Goal: Transaction & Acquisition: Book appointment/travel/reservation

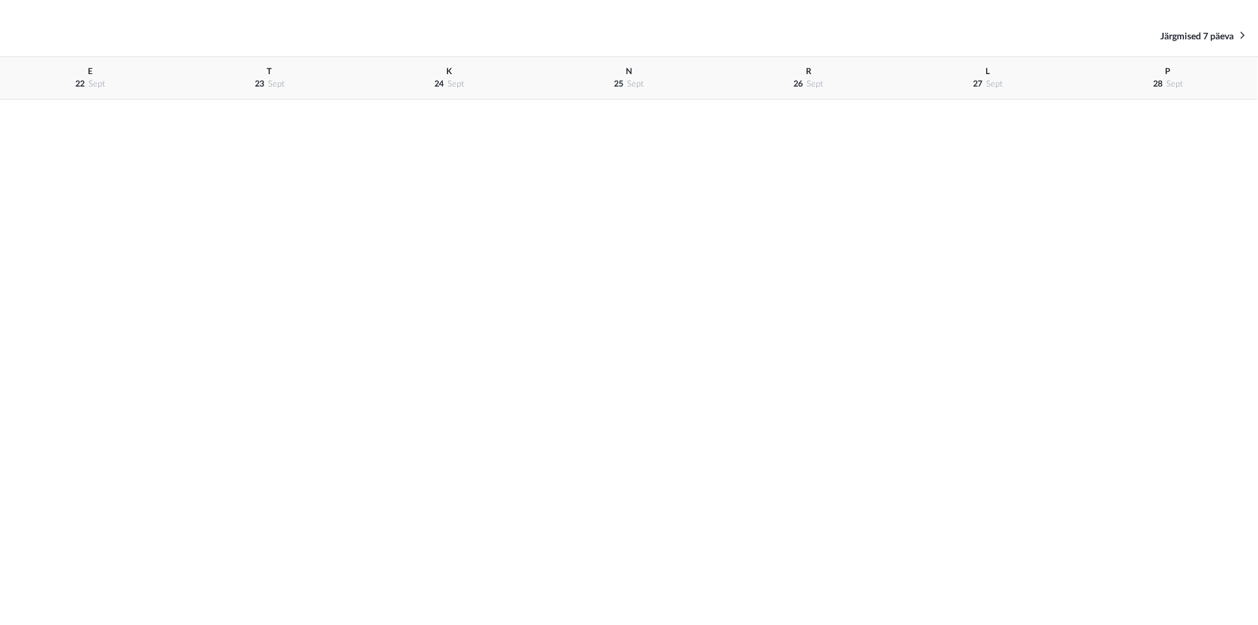
click at [1225, 43] on div "Eelmised 7 päeva Järgmised 7 päeva" at bounding box center [629, 36] width 1258 height 41
click at [1218, 33] on span "Järgmised 7 päeva" at bounding box center [1197, 36] width 73 height 9
click at [1193, 33] on span "Järgmised 7 päeva" at bounding box center [1197, 36] width 73 height 9
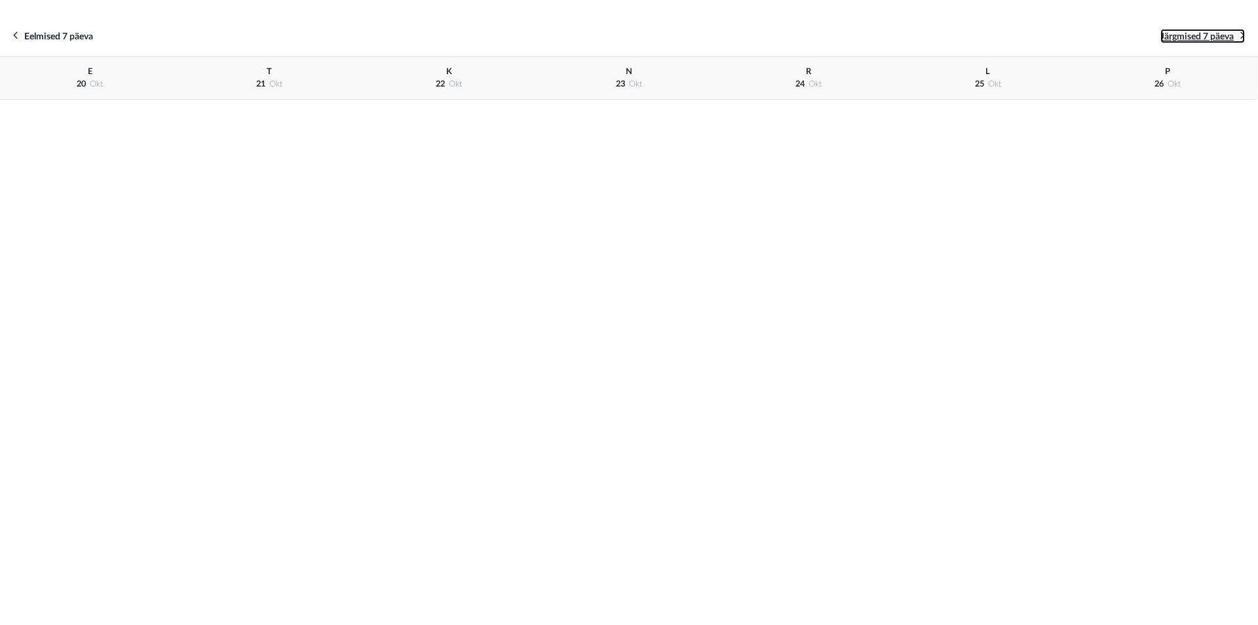
click at [1193, 33] on span "Järgmised 7 päeva" at bounding box center [1197, 36] width 73 height 9
click at [32, 39] on span "Eelmised 7 päeva" at bounding box center [58, 36] width 69 height 9
click at [976, 76] on div "L 25 okt" at bounding box center [988, 78] width 180 height 43
click at [993, 73] on div "L 25 okt" at bounding box center [988, 78] width 180 height 43
click at [984, 76] on div "L 25 okt" at bounding box center [988, 78] width 180 height 43
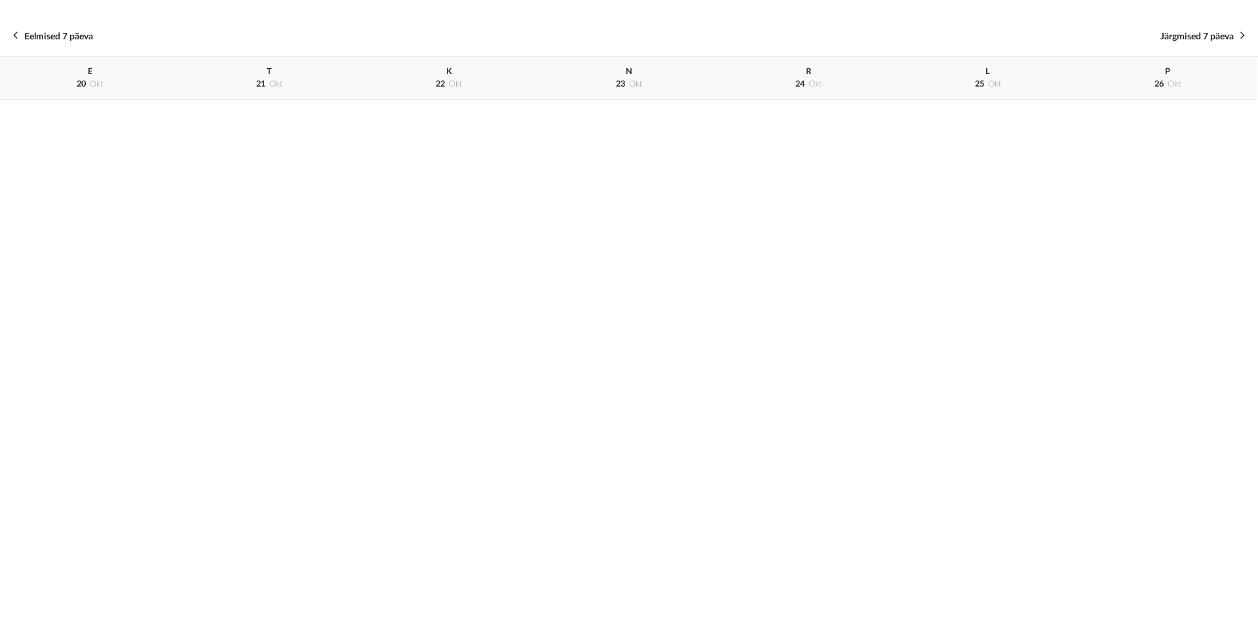
click at [988, 69] on span "L" at bounding box center [988, 71] width 5 height 8
click at [981, 81] on span "25" at bounding box center [979, 84] width 9 height 8
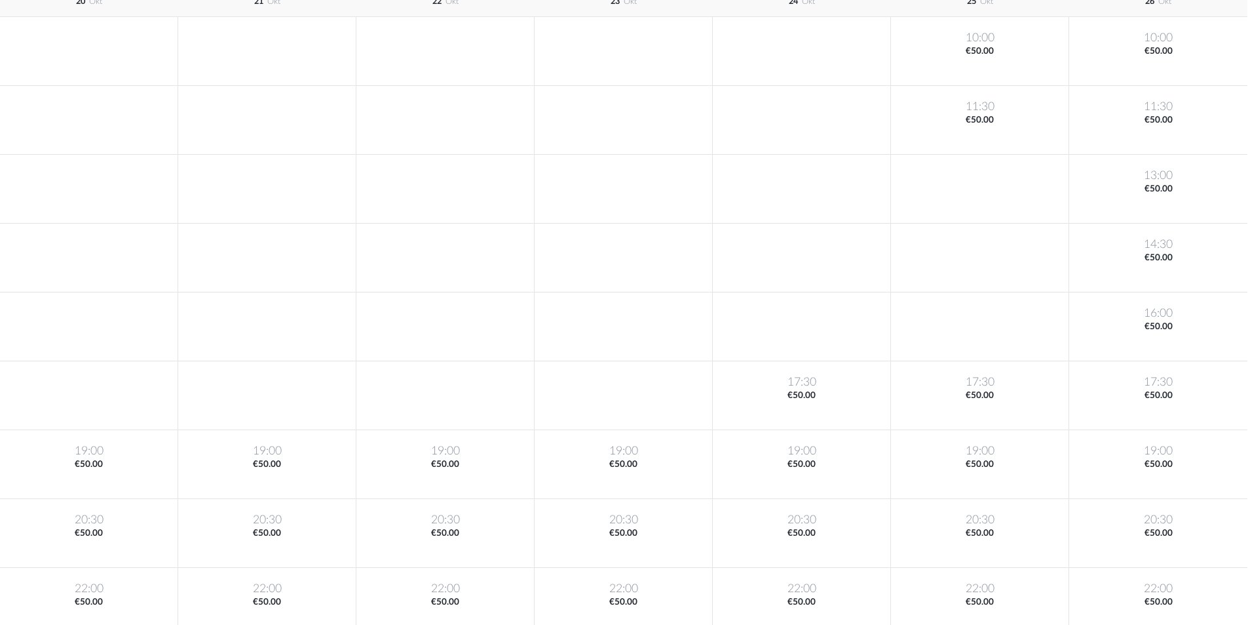
scroll to position [78, 0]
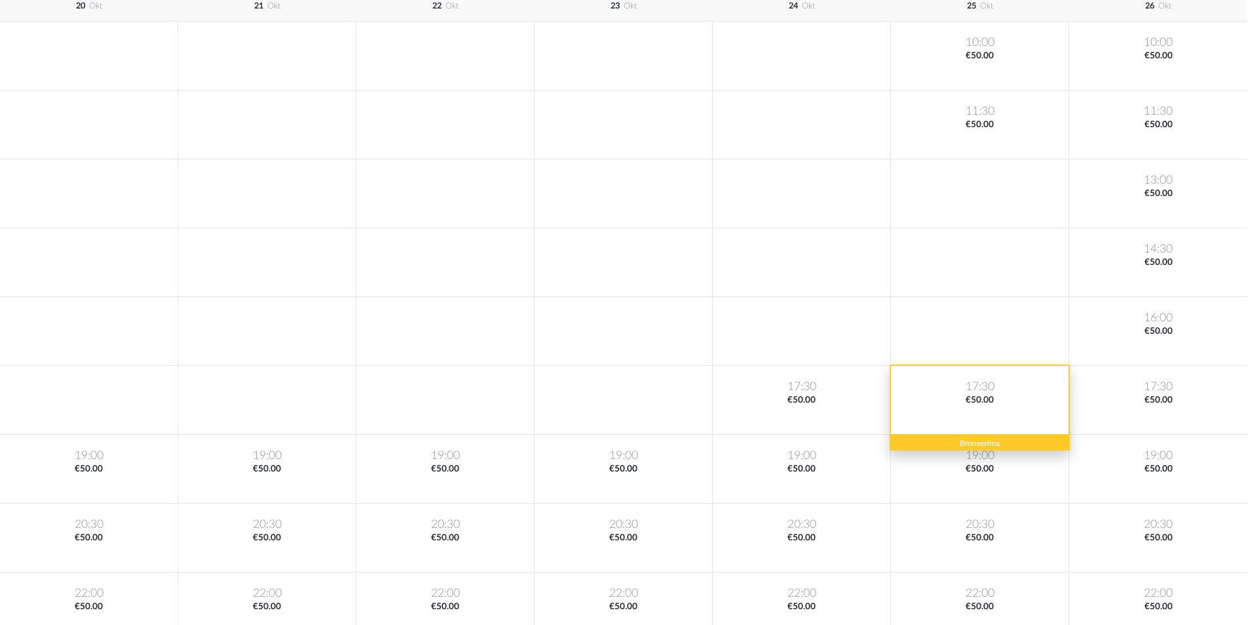
click at [1011, 417] on div "17:30 €50.00" at bounding box center [980, 400] width 178 height 69
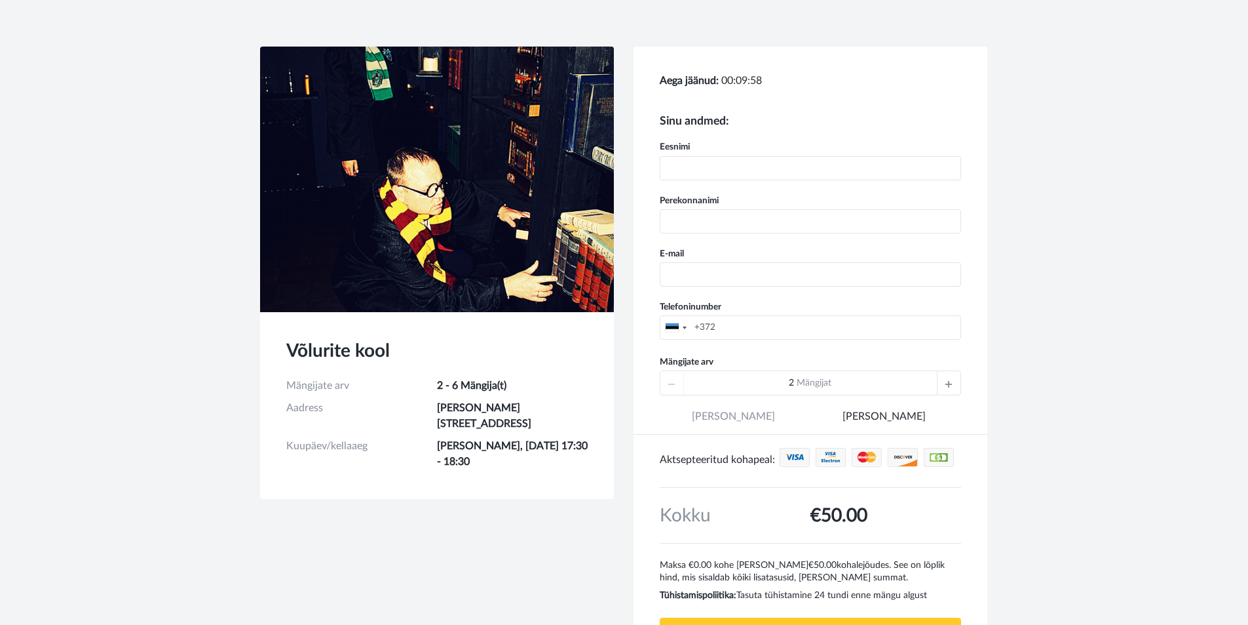
click at [944, 383] on div at bounding box center [949, 383] width 24 height 24
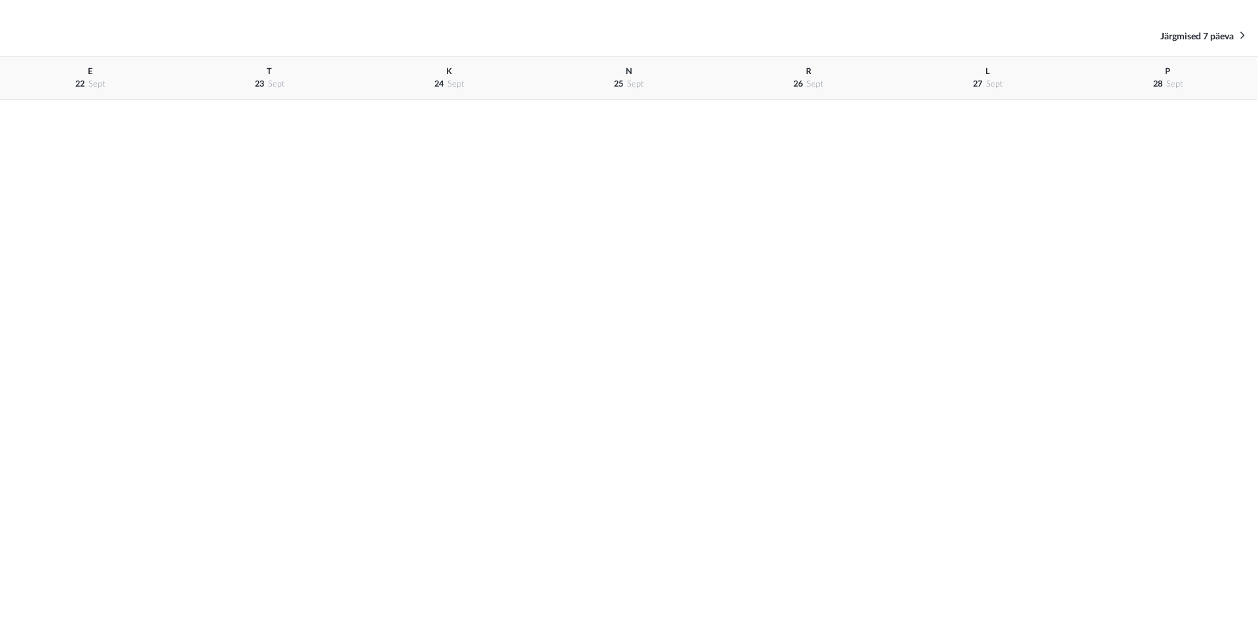
click at [805, 85] on div "R 26 sept" at bounding box center [809, 78] width 180 height 43
click at [1179, 43] on div "Eelmised 7 päeva Järgmised 7 päeva" at bounding box center [629, 36] width 1258 height 41
click at [1183, 39] on span "Järgmised 7 päeva" at bounding box center [1197, 36] width 73 height 9
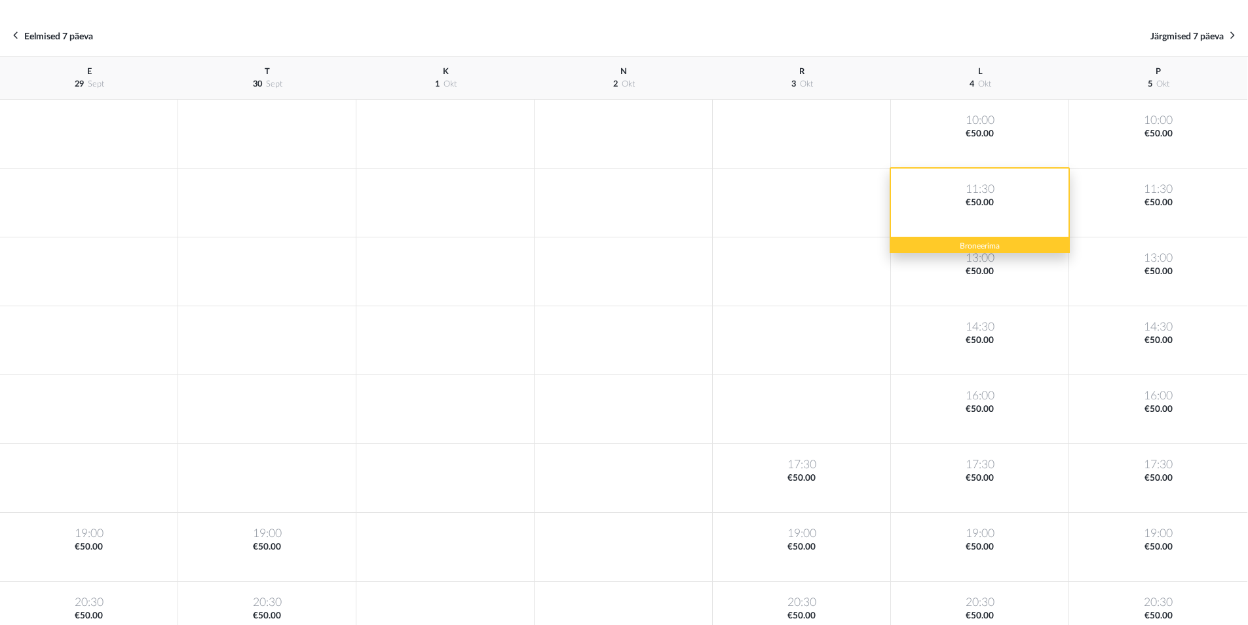
click at [1000, 218] on div "11:30 €50.00" at bounding box center [980, 202] width 178 height 69
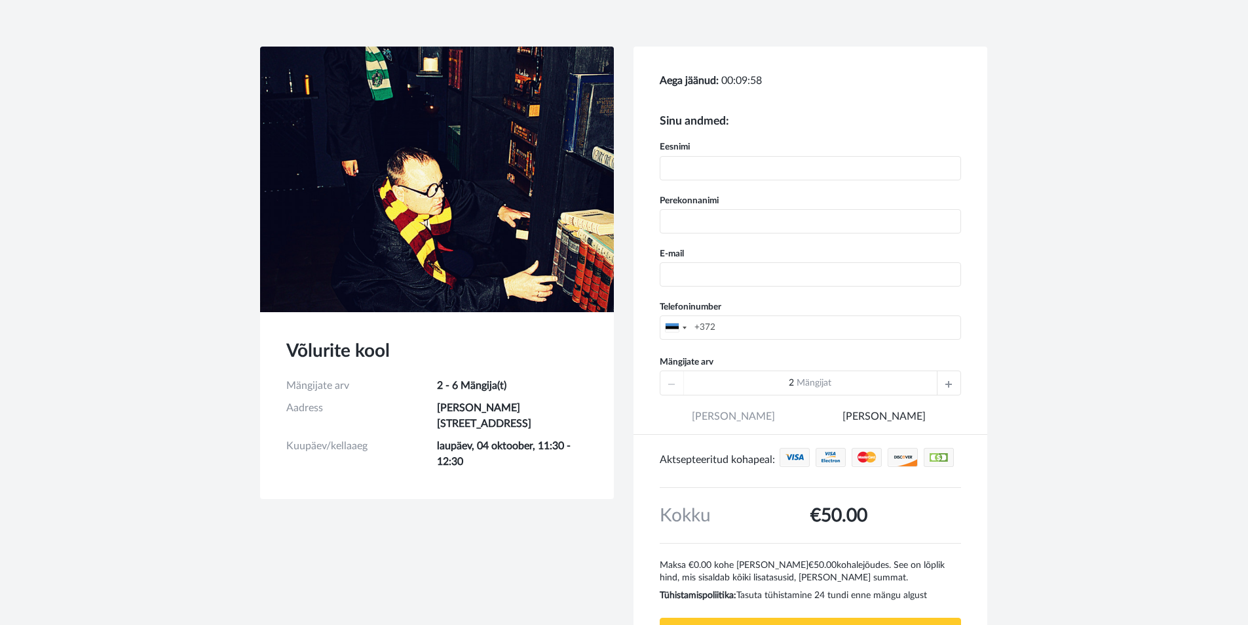
click at [957, 383] on div at bounding box center [949, 383] width 24 height 24
